Goal: Communication & Community: Participate in discussion

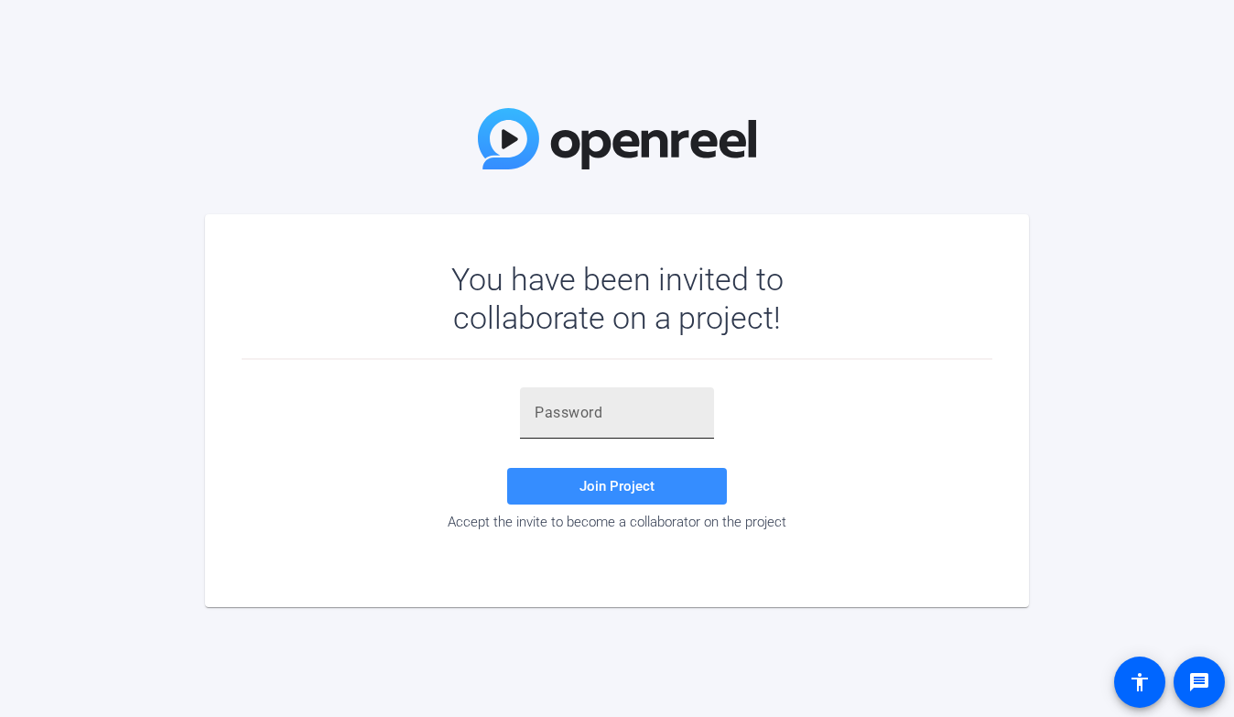
click at [584, 402] on input "text" at bounding box center [617, 413] width 165 height 22
paste input "a^wB^="
type input "a^wB^="
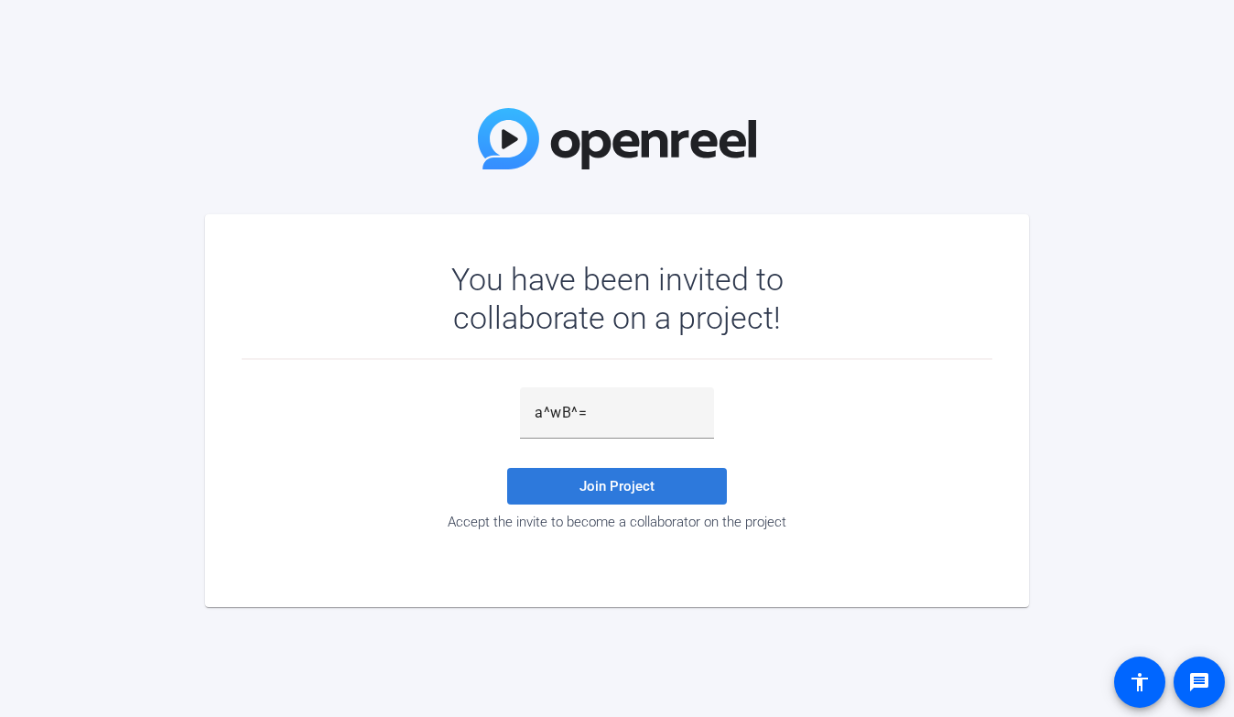
click at [600, 492] on span "Join Project" at bounding box center [616, 486] width 75 height 16
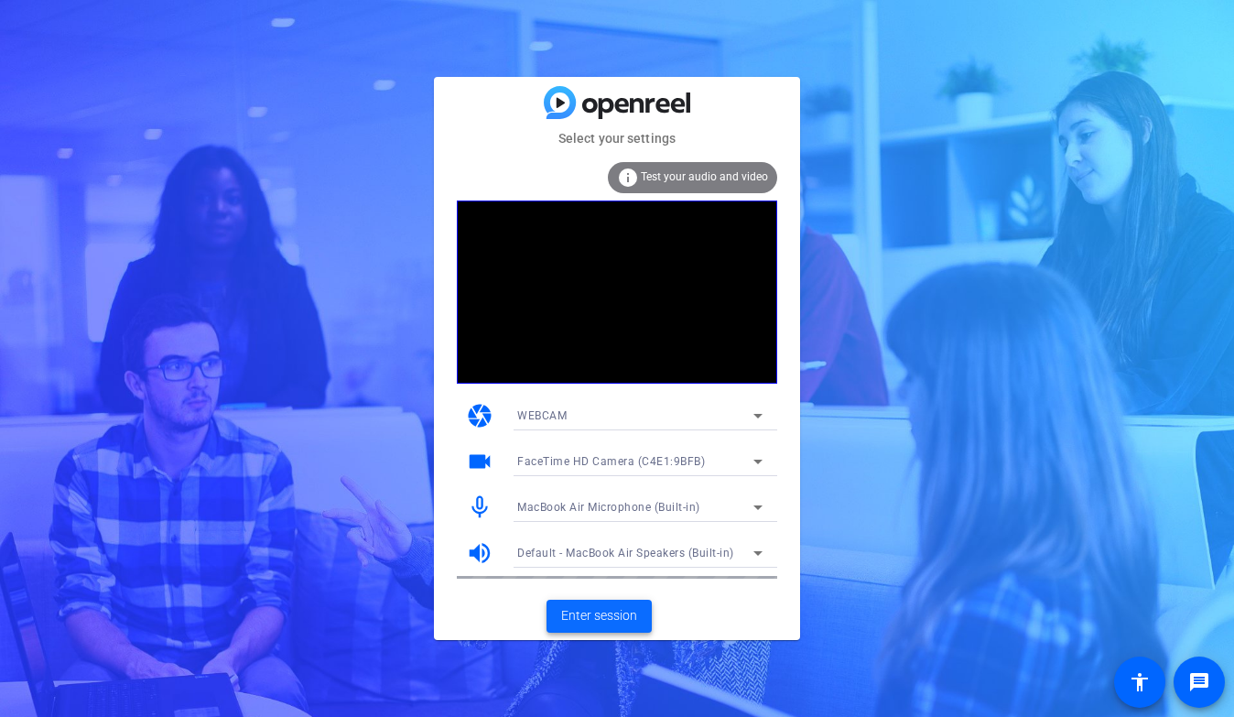
click at [604, 608] on span "Enter session" at bounding box center [599, 615] width 76 height 19
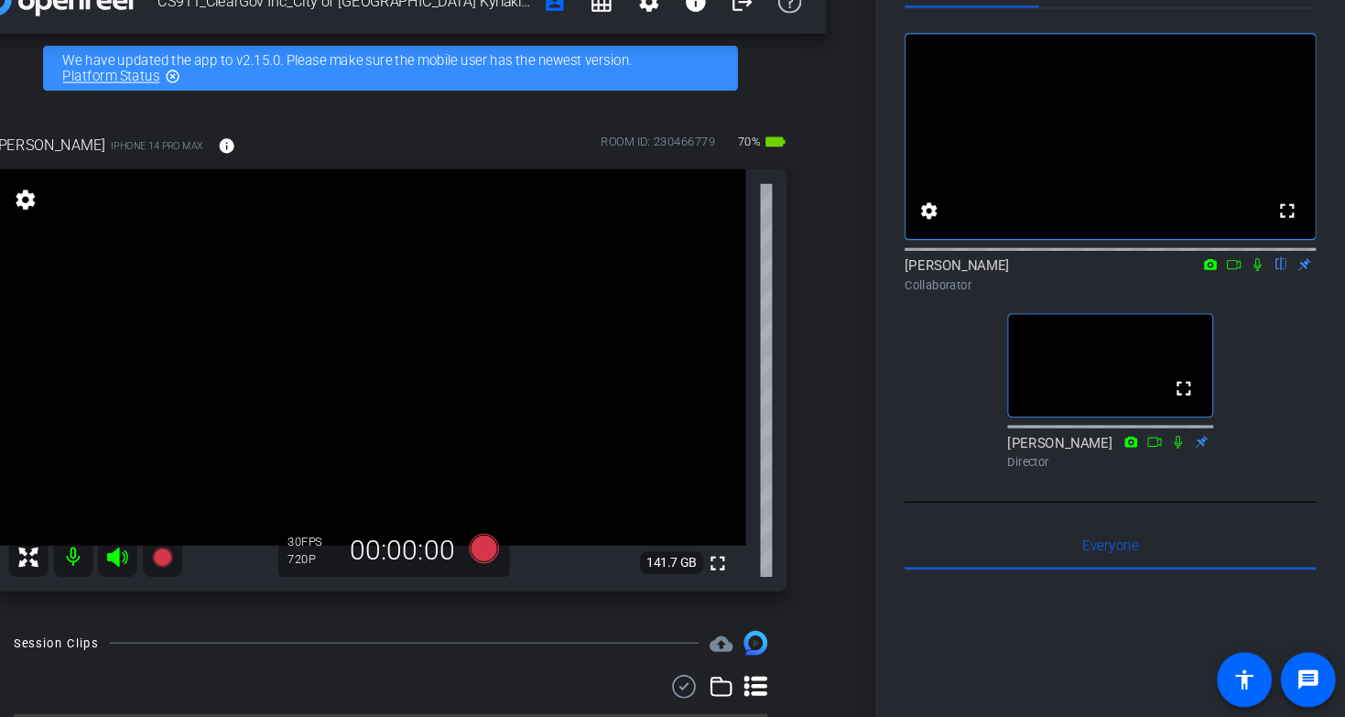
click at [1233, 300] on icon at bounding box center [1240, 293] width 15 height 13
click at [1233, 300] on icon at bounding box center [1284, 293] width 15 height 13
click at [1233, 298] on icon at bounding box center [1262, 293] width 10 height 10
click at [1233, 300] on icon at bounding box center [1262, 294] width 7 height 12
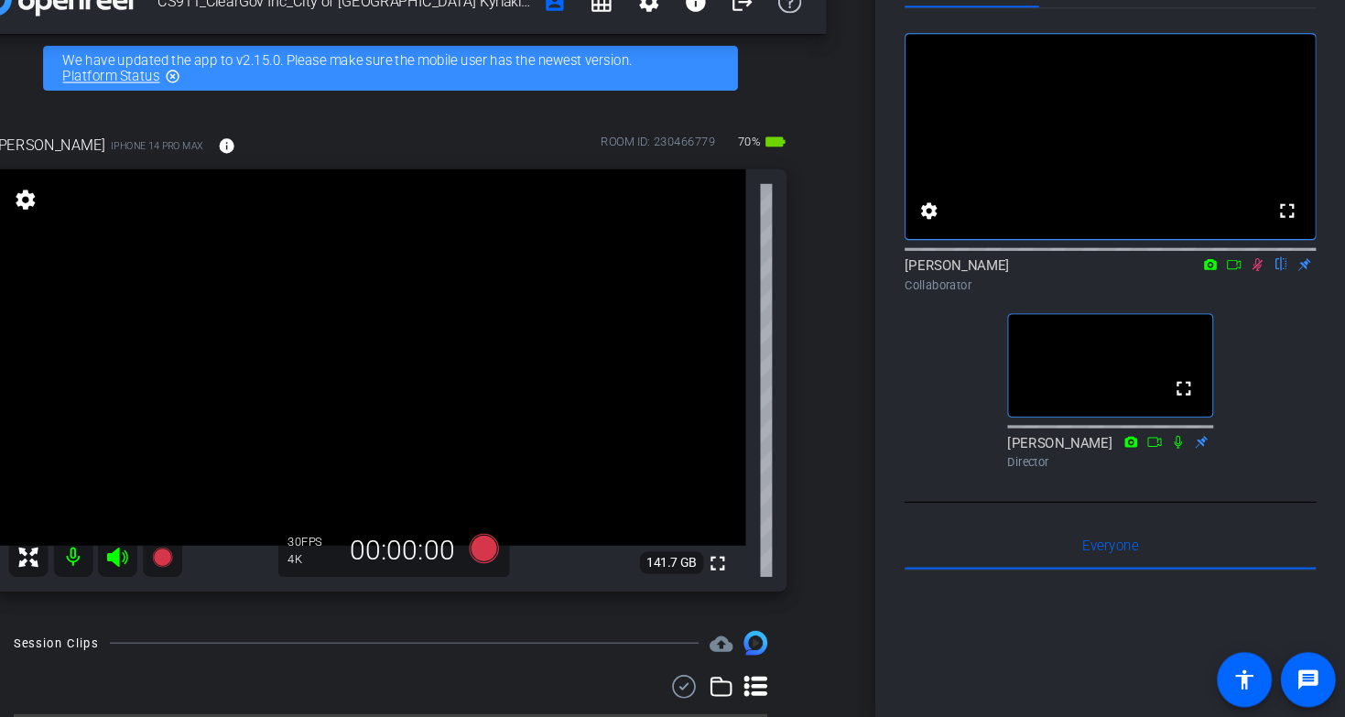
click at [1233, 300] on icon at bounding box center [1240, 293] width 15 height 13
click at [1233, 300] on icon at bounding box center [1262, 293] width 15 height 13
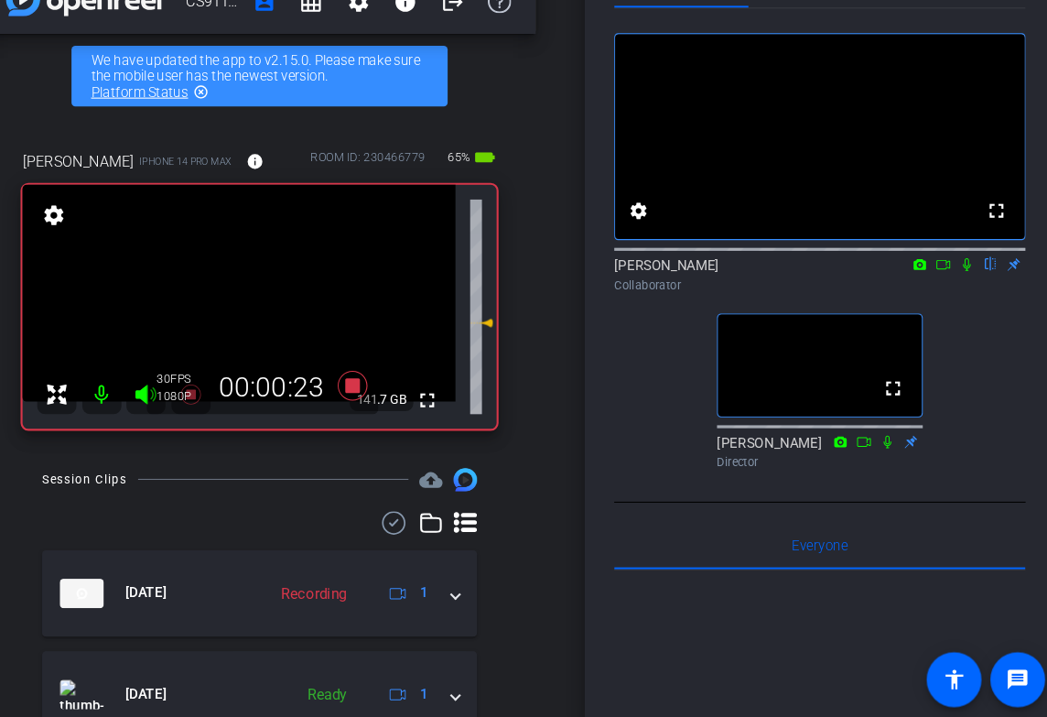
click at [961, 300] on icon at bounding box center [964, 293] width 15 height 13
click at [963, 300] on icon at bounding box center [965, 294] width 10 height 12
click at [963, 300] on icon at bounding box center [964, 294] width 7 height 12
click at [963, 300] on icon at bounding box center [965, 294] width 10 height 12
click at [963, 300] on icon at bounding box center [964, 294] width 7 height 12
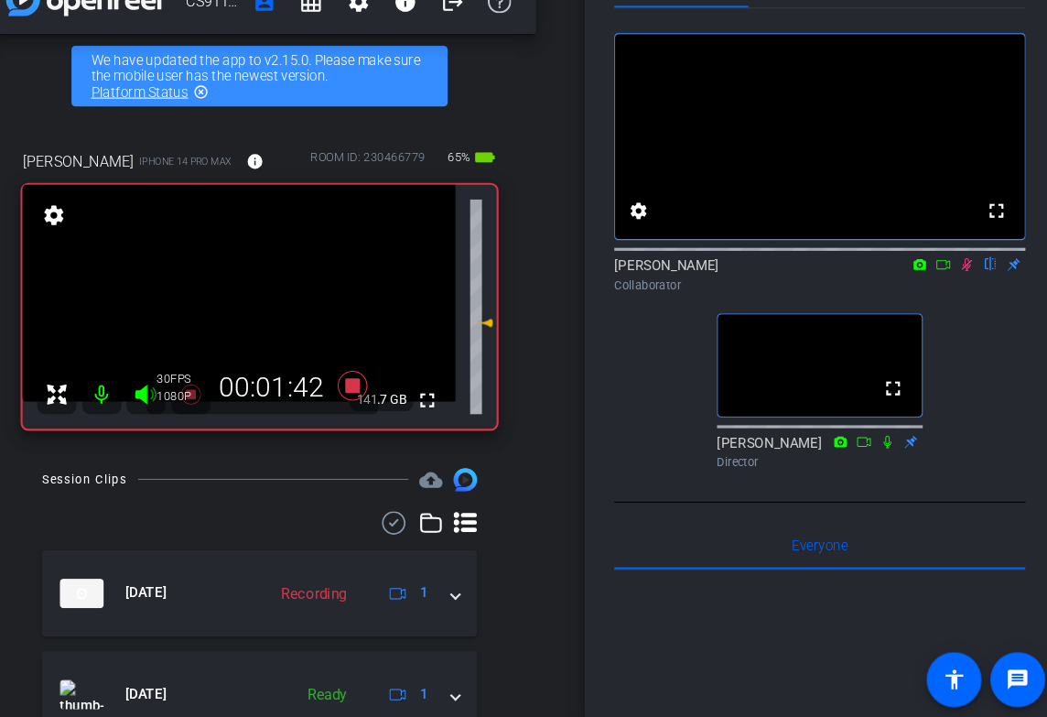
click at [963, 300] on icon at bounding box center [965, 294] width 10 height 12
click at [963, 300] on icon at bounding box center [964, 294] width 7 height 12
click at [965, 286] on div at bounding box center [827, 278] width 384 height 15
click at [968, 300] on icon at bounding box center [964, 293] width 15 height 13
click at [963, 300] on icon at bounding box center [964, 294] width 7 height 12
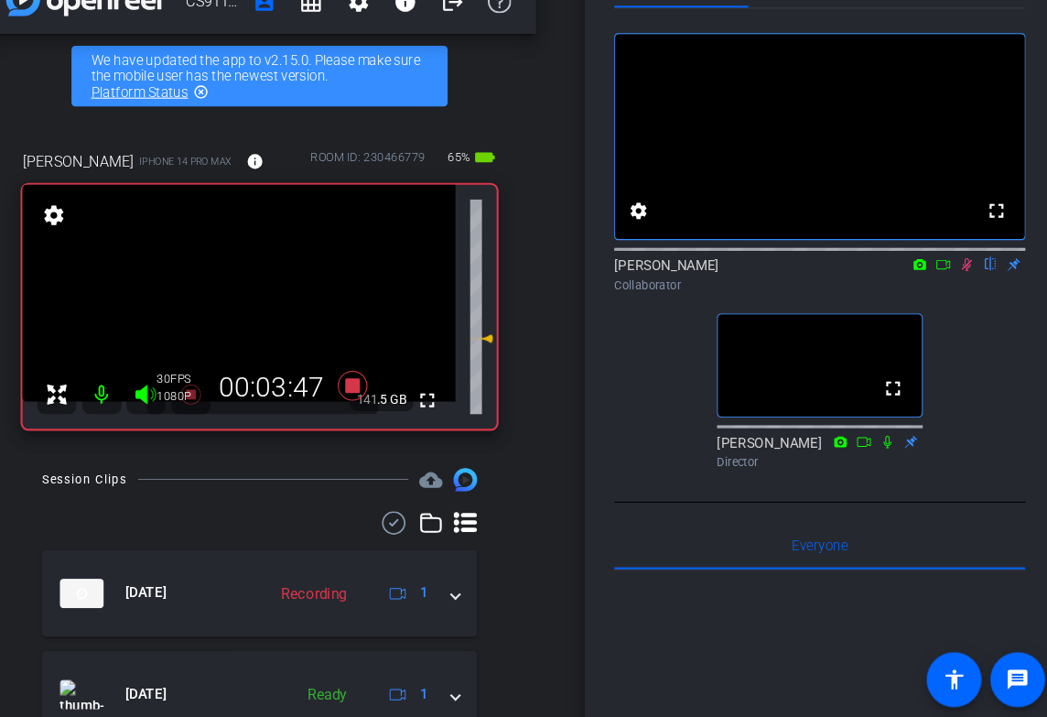
click at [963, 300] on icon at bounding box center [965, 294] width 10 height 12
click at [961, 300] on icon at bounding box center [964, 293] width 15 height 13
click at [965, 300] on icon at bounding box center [964, 293] width 15 height 13
click at [961, 300] on icon at bounding box center [964, 293] width 15 height 13
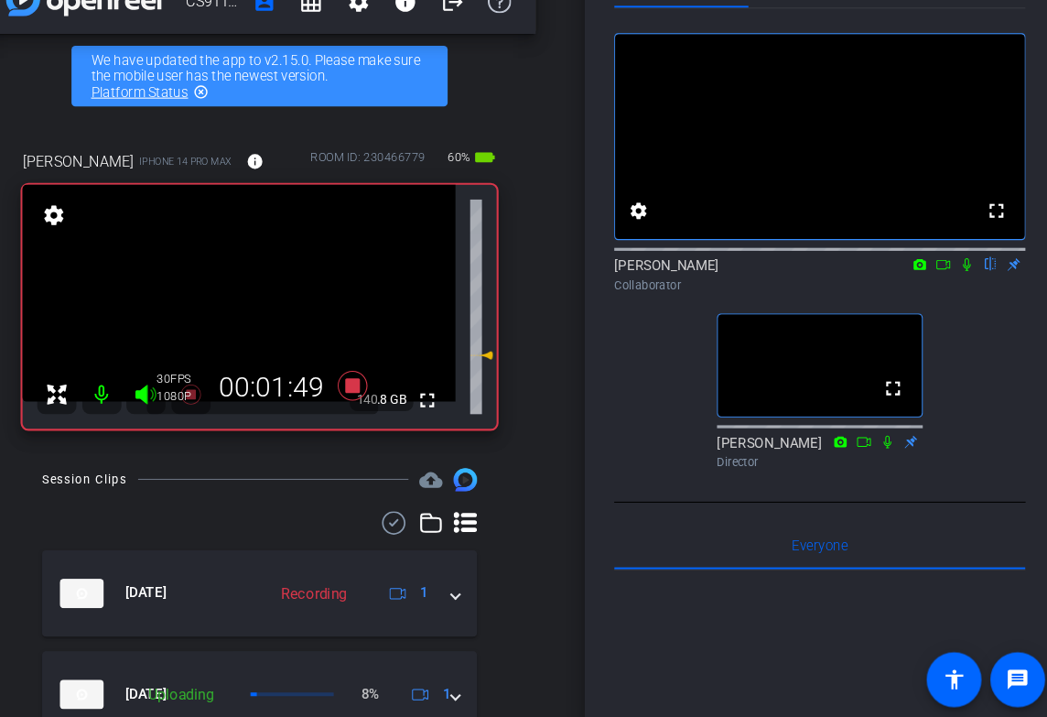
click at [964, 300] on icon at bounding box center [964, 294] width 7 height 12
click at [965, 300] on icon at bounding box center [965, 294] width 10 height 12
click at [964, 300] on icon at bounding box center [964, 293] width 15 height 13
click at [963, 300] on icon at bounding box center [965, 294] width 10 height 12
